Goal: Task Accomplishment & Management: Manage account settings

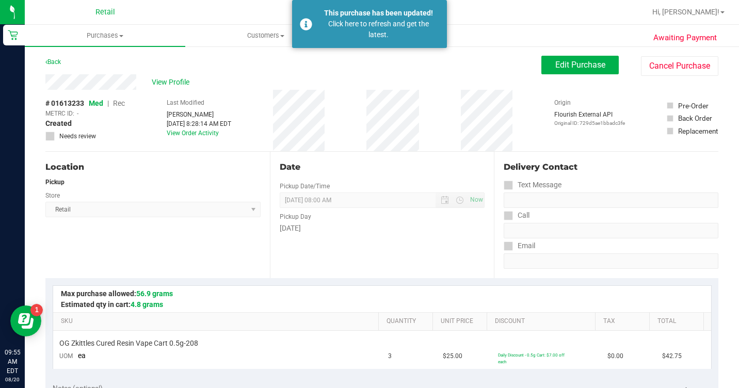
click at [436, 25] on div "Click here to refresh and get the latest." at bounding box center [378, 30] width 121 height 22
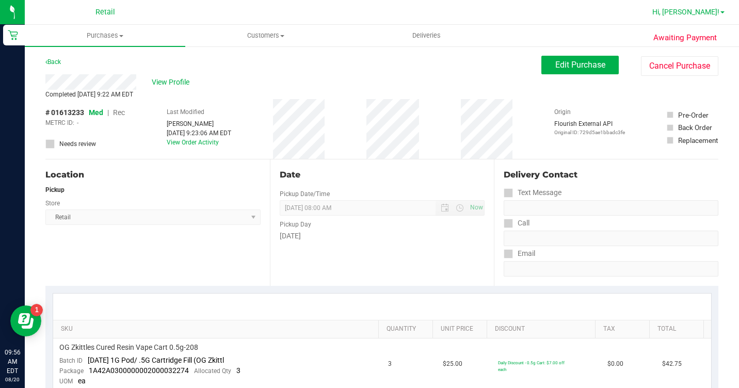
click at [716, 14] on span "Hi, [PERSON_NAME]!" at bounding box center [686, 12] width 67 height 8
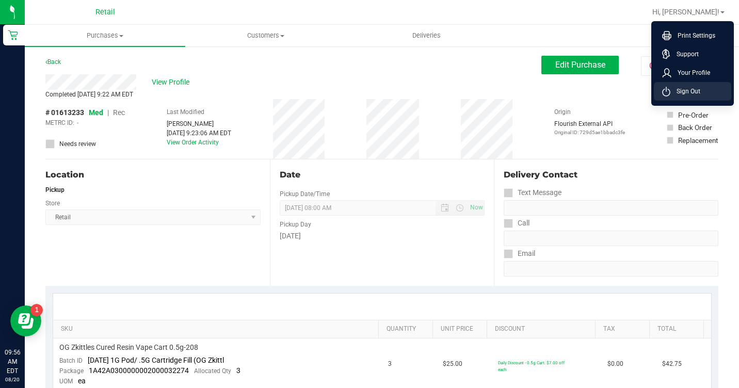
click at [696, 94] on span "Sign Out" at bounding box center [686, 91] width 30 height 10
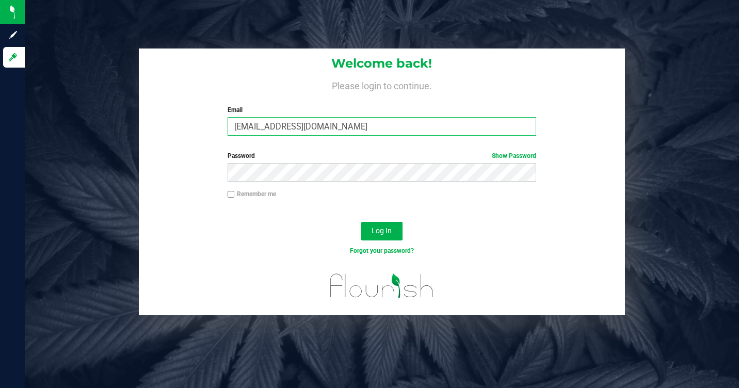
click at [447, 132] on input "[EMAIL_ADDRESS][DOMAIN_NAME]" at bounding box center [382, 126] width 309 height 19
type input "[EMAIL_ADDRESS][DOMAIN_NAME]"
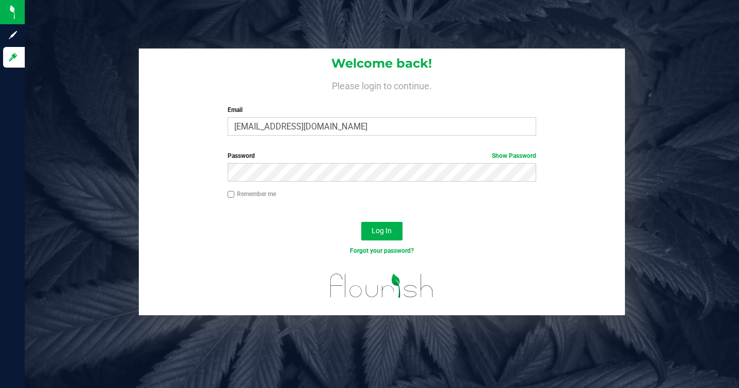
click at [459, 220] on div "Log In" at bounding box center [382, 234] width 487 height 35
click at [394, 235] on button "Log In" at bounding box center [381, 231] width 41 height 19
